Goal: Consume media (video, audio): Consume media (video, audio)

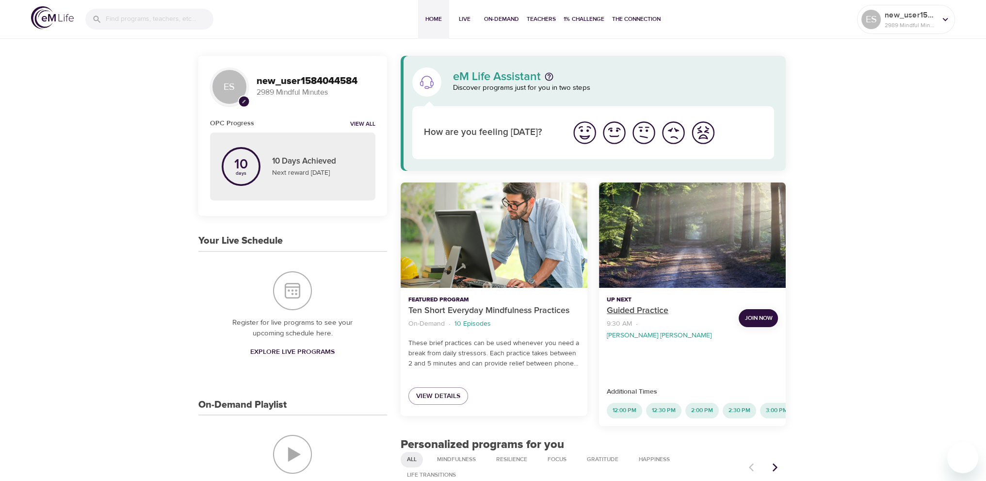
click at [656, 311] on p "Guided Practice" at bounding box center [669, 310] width 124 height 13
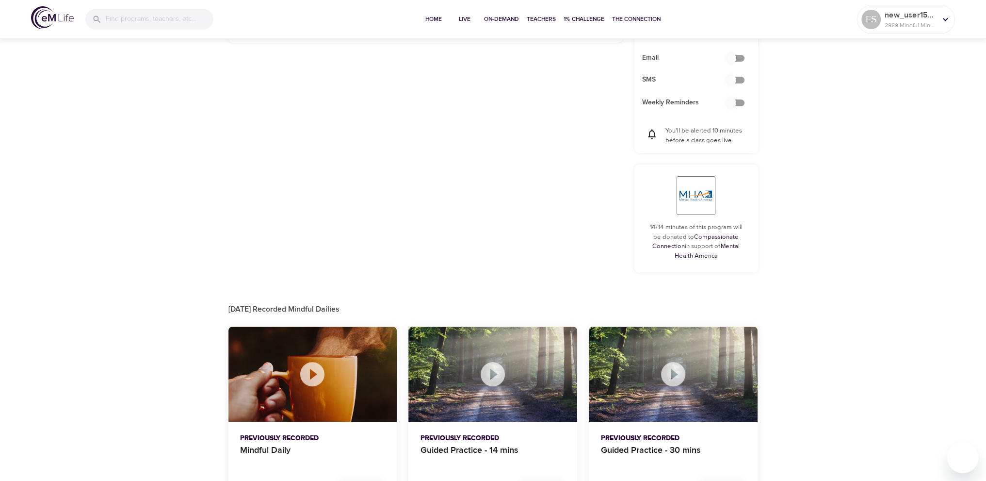
scroll to position [384, 0]
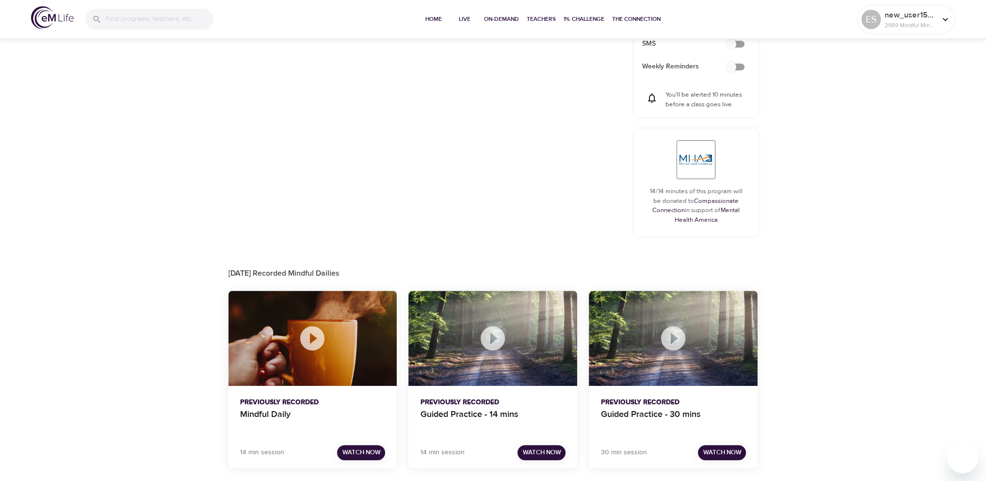
click at [361, 452] on span "Watch Now" at bounding box center [361, 452] width 38 height 11
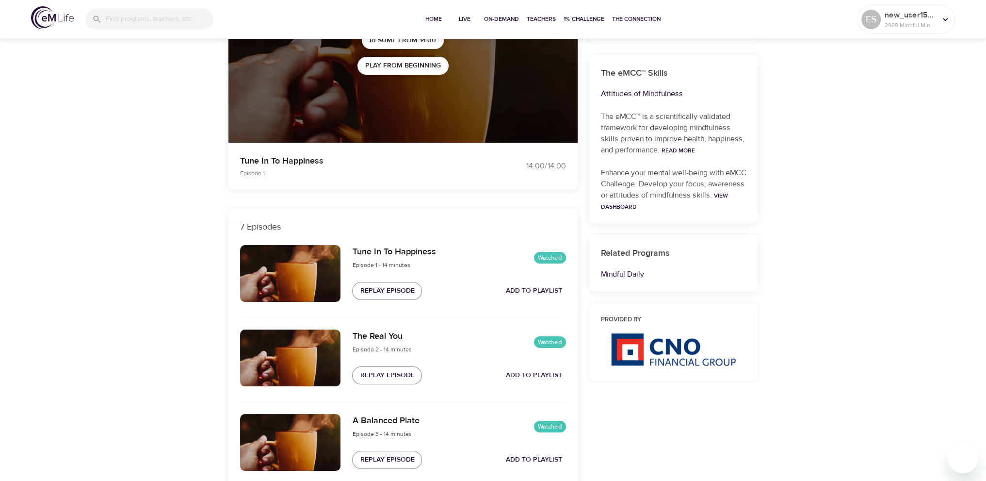
scroll to position [101, 0]
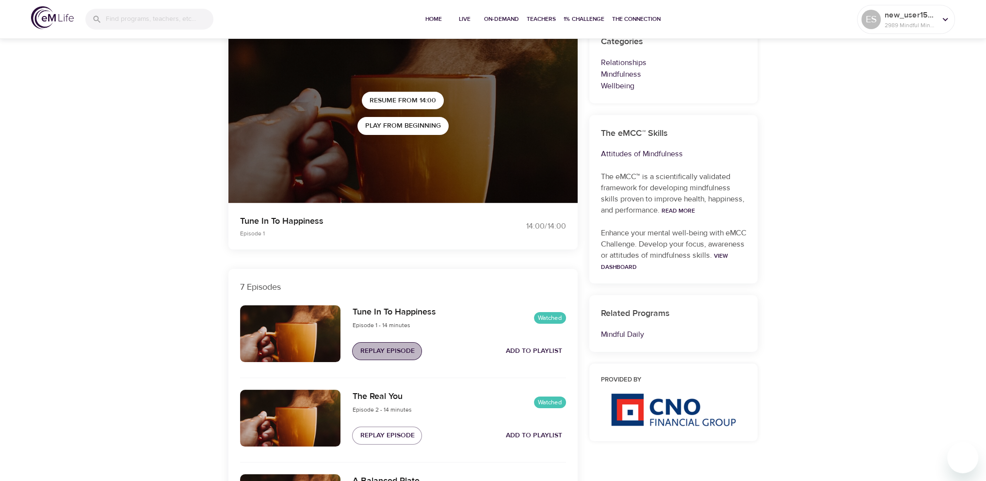
click at [380, 355] on span "Replay Episode" at bounding box center [387, 351] width 54 height 12
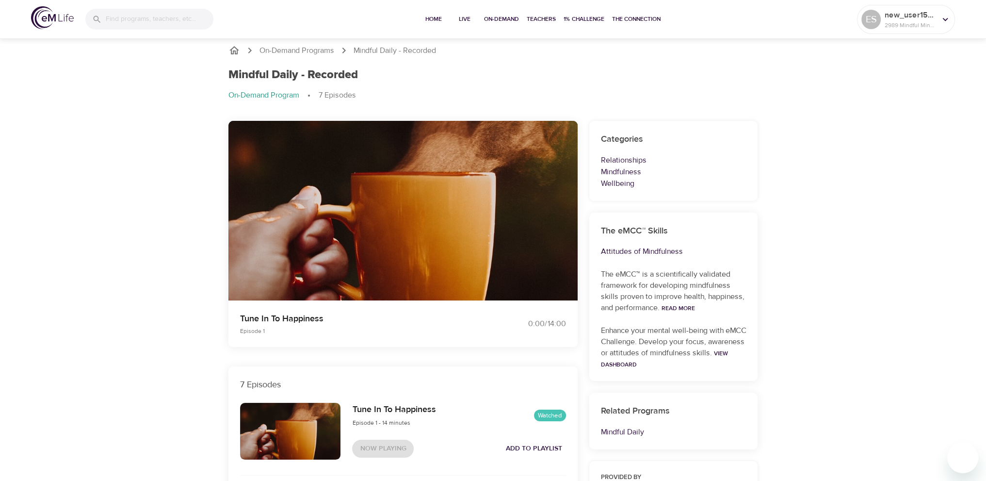
scroll to position [0, 0]
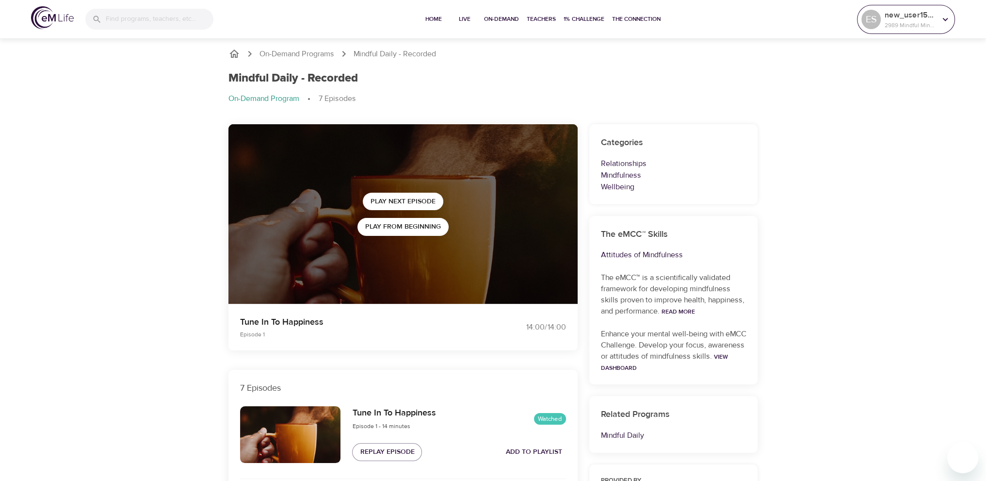
click at [921, 10] on p "new_user1584044584" at bounding box center [910, 15] width 51 height 12
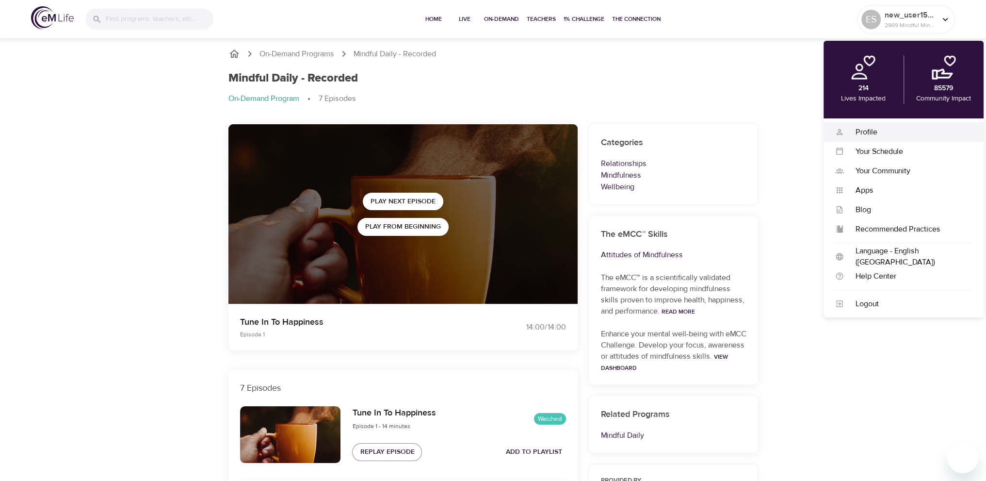
click at [891, 128] on div "Profile" at bounding box center [908, 132] width 128 height 11
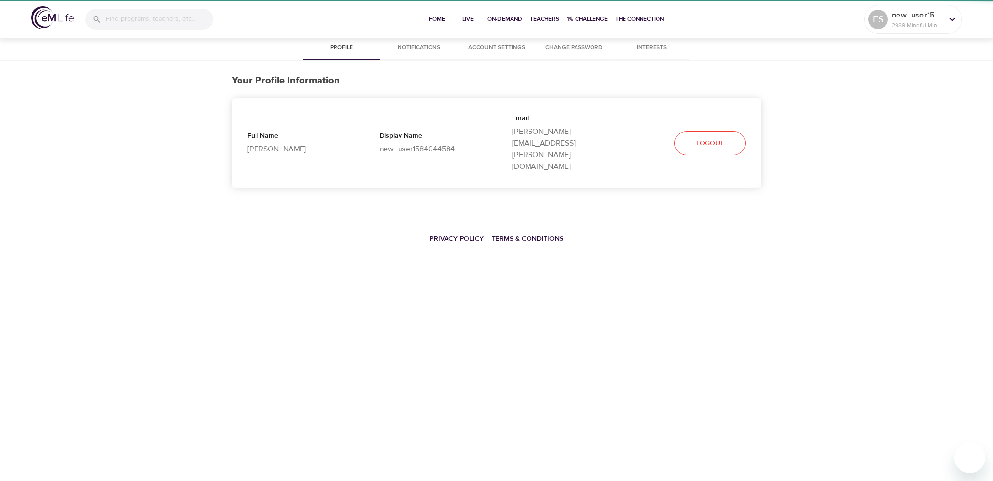
select select "10"
